Goal: Information Seeking & Learning: Learn about a topic

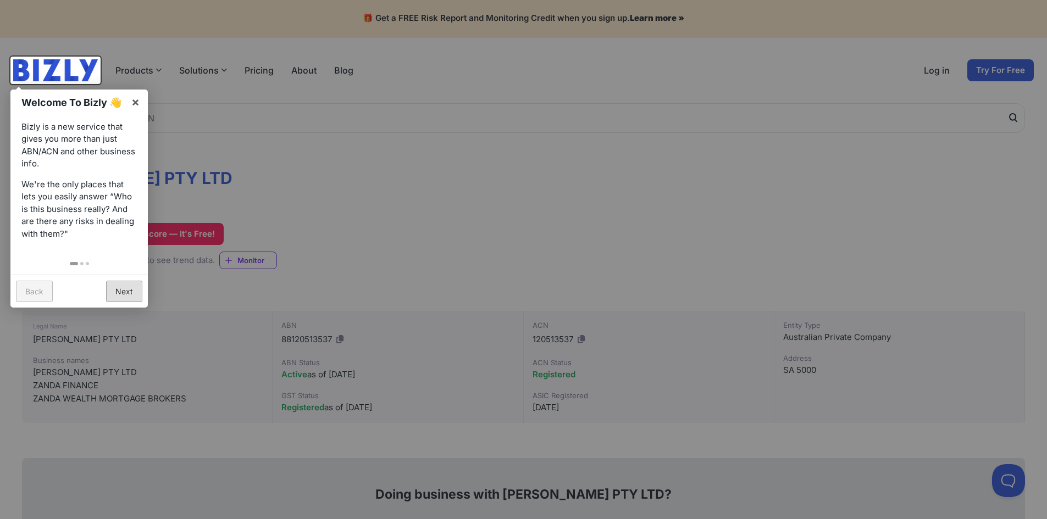
click at [118, 292] on link "Next" at bounding box center [124, 291] width 36 height 21
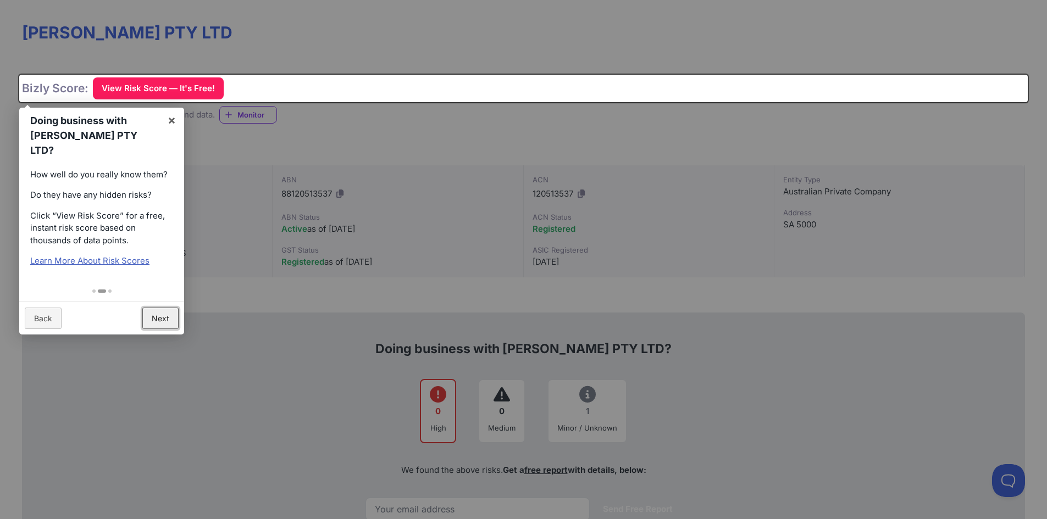
scroll to position [165, 0]
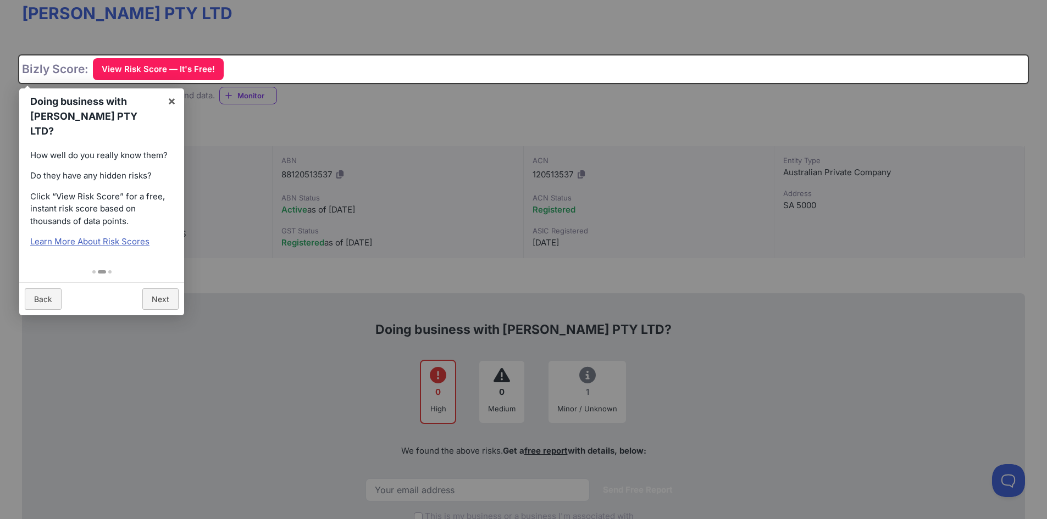
click at [391, 23] on div at bounding box center [523, 259] width 1047 height 519
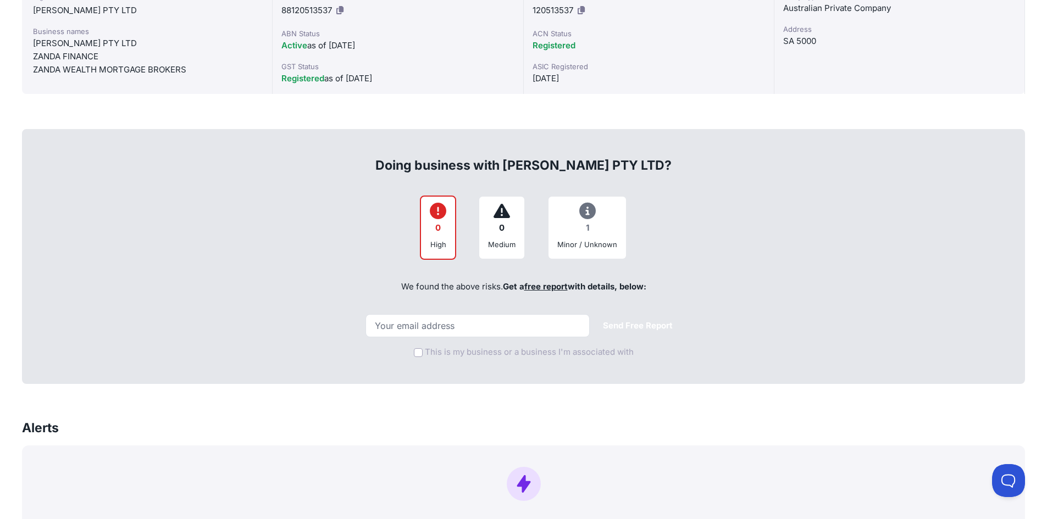
scroll to position [330, 0]
click at [490, 213] on div at bounding box center [501, 211] width 27 height 13
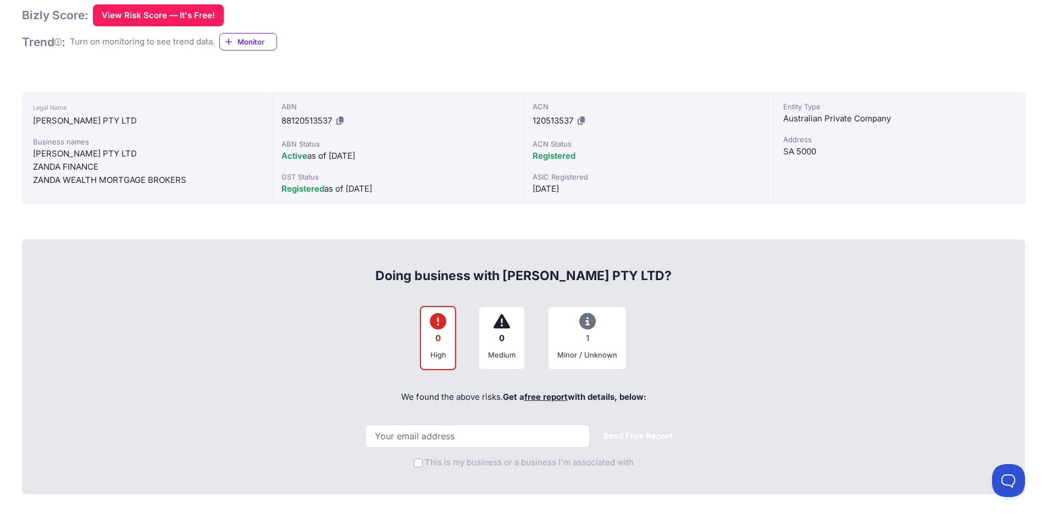
scroll to position [220, 0]
click at [585, 320] on icon at bounding box center [587, 320] width 16 height 1
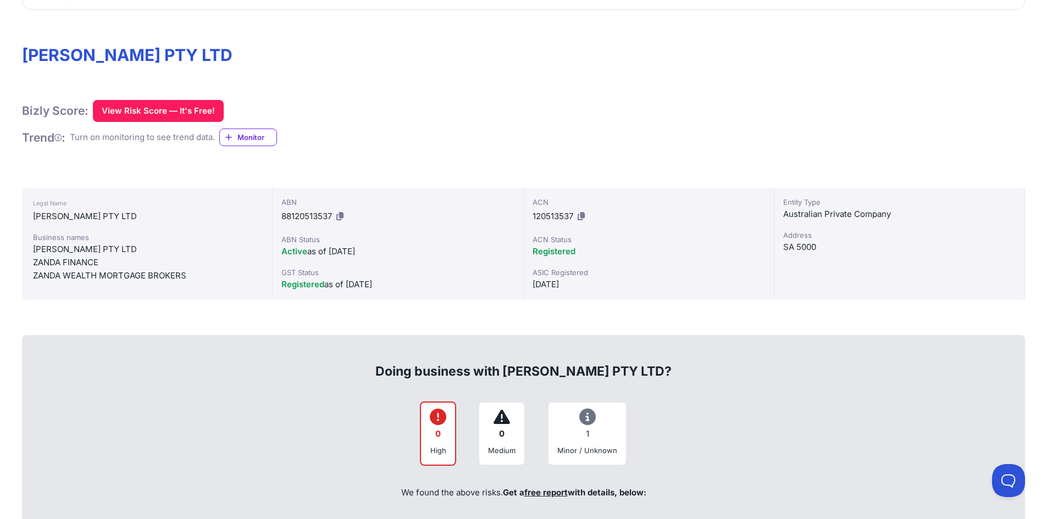
scroll to position [0, 0]
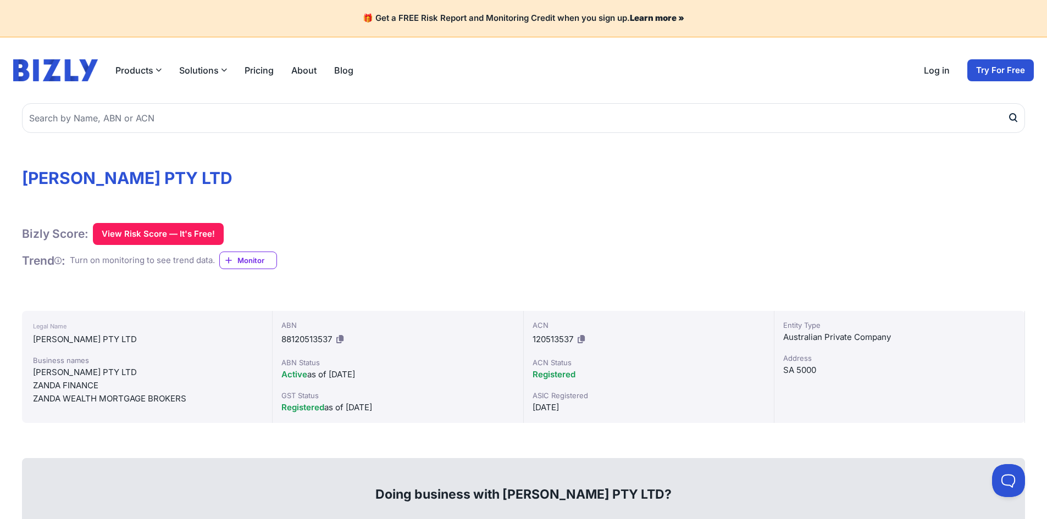
click at [653, 17] on strong "Learn more »" at bounding box center [657, 18] width 54 height 10
